Goal: Information Seeking & Learning: Learn about a topic

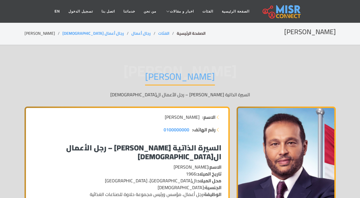
click at [177, 34] on link "الصفحة الرئيسية" at bounding box center [191, 33] width 29 height 7
click at [68, 35] on link "رجال أعمال [DEMOGRAPHIC_DATA]" at bounding box center [93, 33] width 62 height 7
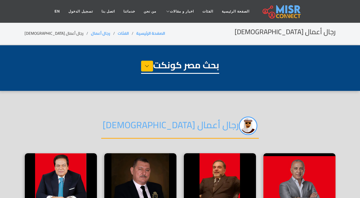
select select "**********"
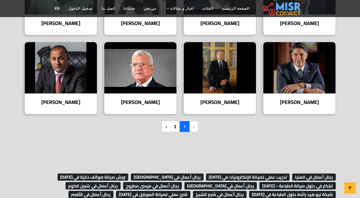
scroll to position [456, 0]
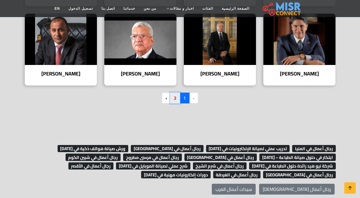
click at [175, 98] on link "2" at bounding box center [175, 98] width 10 height 11
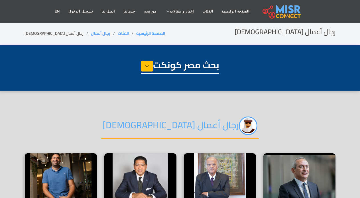
select select "**********"
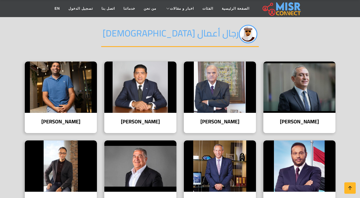
scroll to position [86, 0]
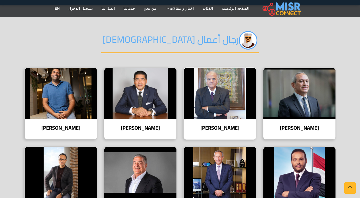
click at [221, 128] on h4 "ممدوح محمد فتحي عباس" at bounding box center [220, 128] width 64 height 6
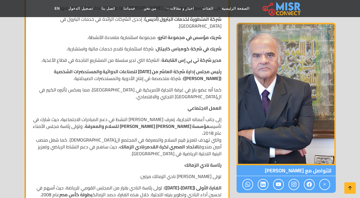
scroll to position [399, 0]
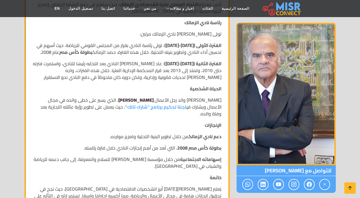
click at [129, 96] on strong "أيمن ممدوح عباس" at bounding box center [135, 100] width 35 height 9
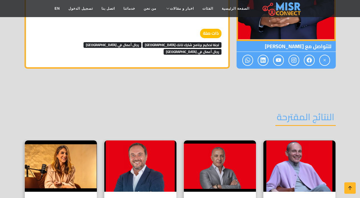
scroll to position [884, 0]
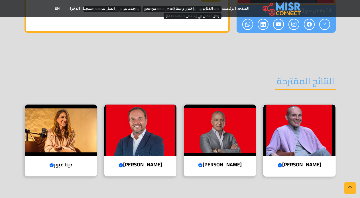
click at [298, 162] on h4 "[PERSON_NAME] account" at bounding box center [300, 165] width 64 height 6
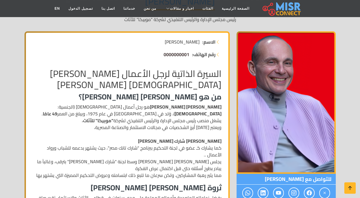
scroll to position [86, 0]
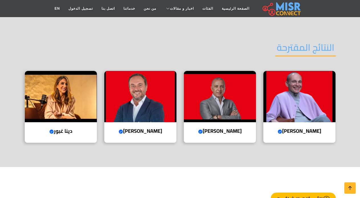
scroll to position [917, 0]
click at [143, 128] on h4 "[PERSON_NAME] Verified account" at bounding box center [141, 131] width 64 height 6
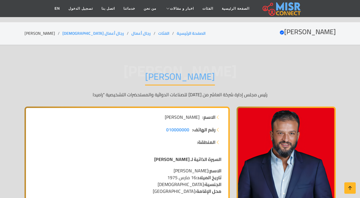
scroll to position [917, 0]
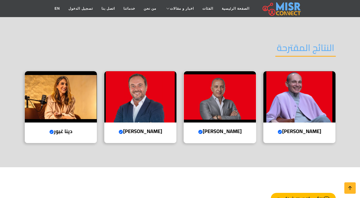
click at [215, 128] on h4 "[PERSON_NAME] Verified account" at bounding box center [220, 131] width 64 height 6
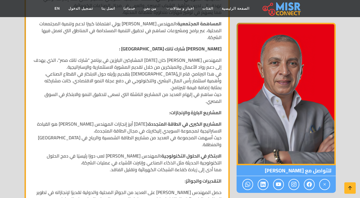
scroll to position [456, 0]
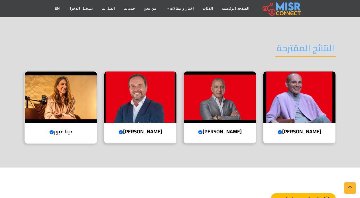
scroll to position [917, 0]
click at [62, 129] on h4 "دينا غبور Verified account" at bounding box center [61, 132] width 64 height 6
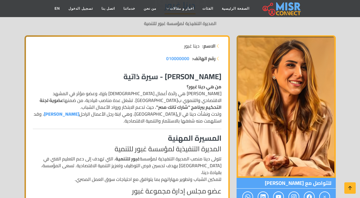
scroll to position [86, 0]
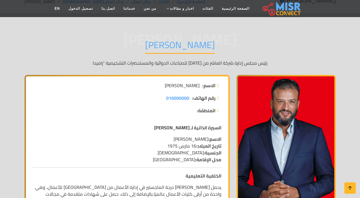
scroll to position [86, 0]
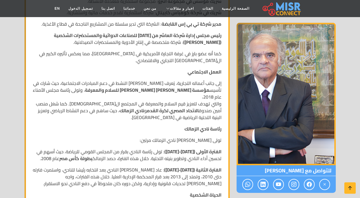
scroll to position [285, 0]
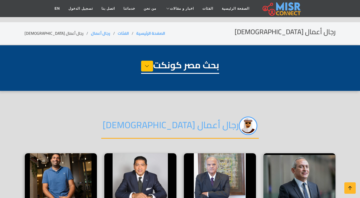
select select "**********"
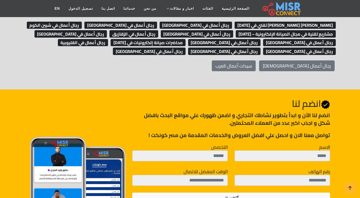
scroll to position [257, 0]
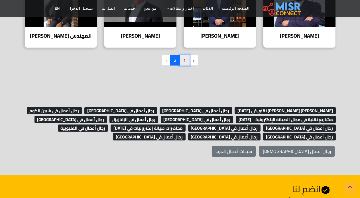
click at [185, 62] on link "1" at bounding box center [185, 60] width 10 height 11
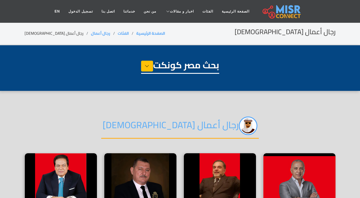
select select "**********"
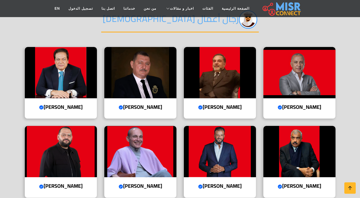
scroll to position [143, 0]
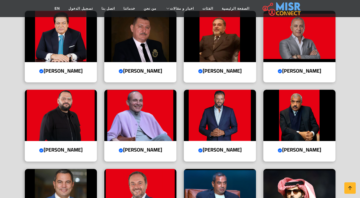
click at [227, 70] on h4 "[PERSON_NAME] Verified account" at bounding box center [220, 71] width 64 height 6
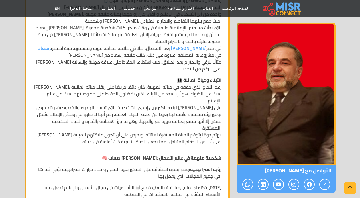
scroll to position [342, 0]
